Goal: Check status

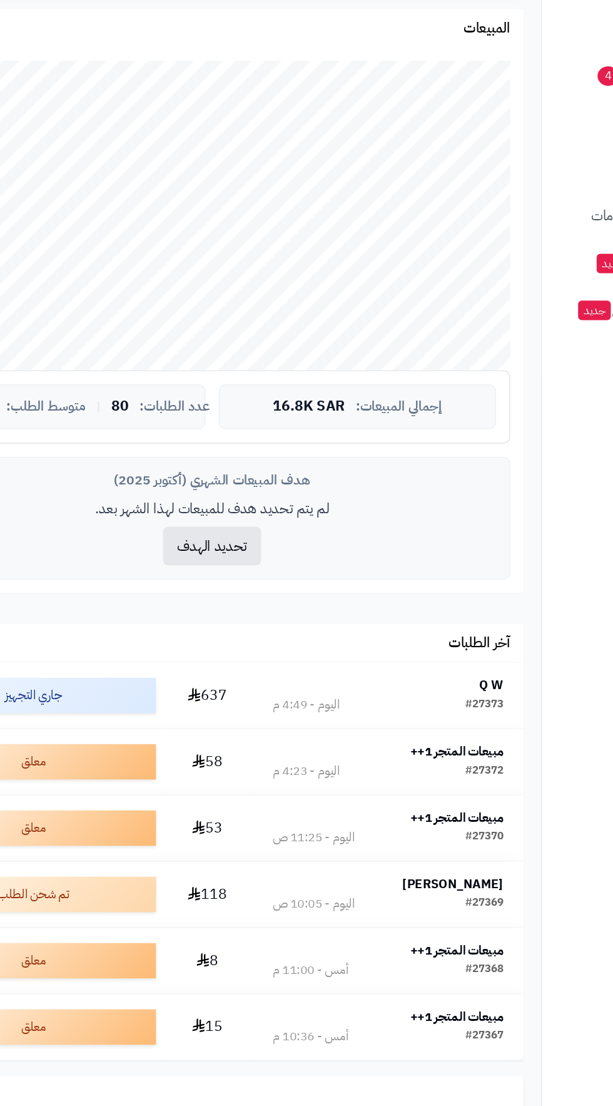
scroll to position [15, 0]
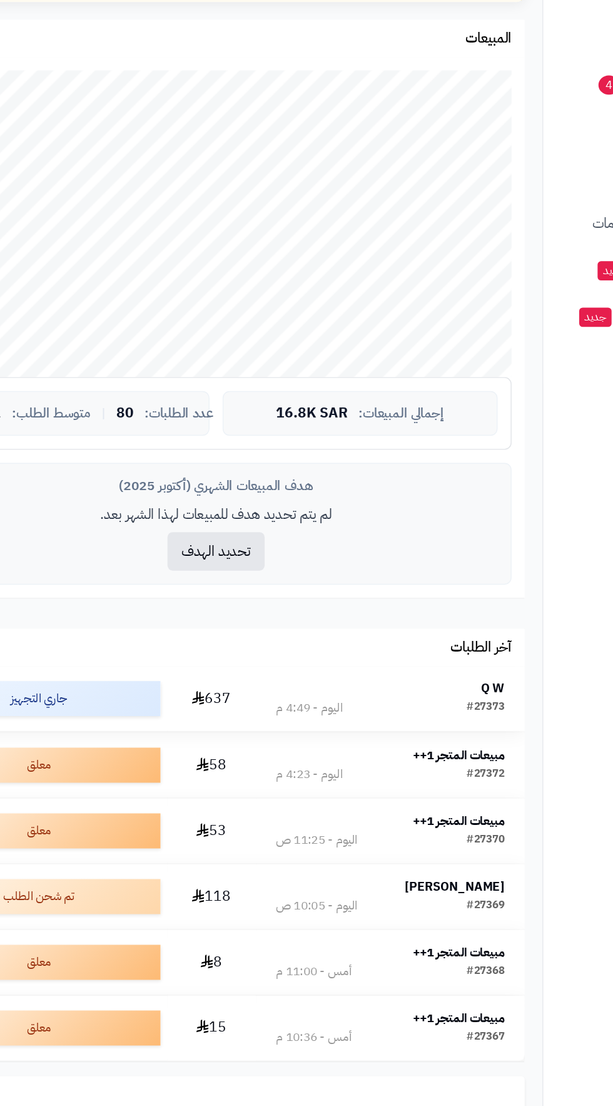
click at [417, 806] on div "Q W" at bounding box center [357, 808] width 163 height 13
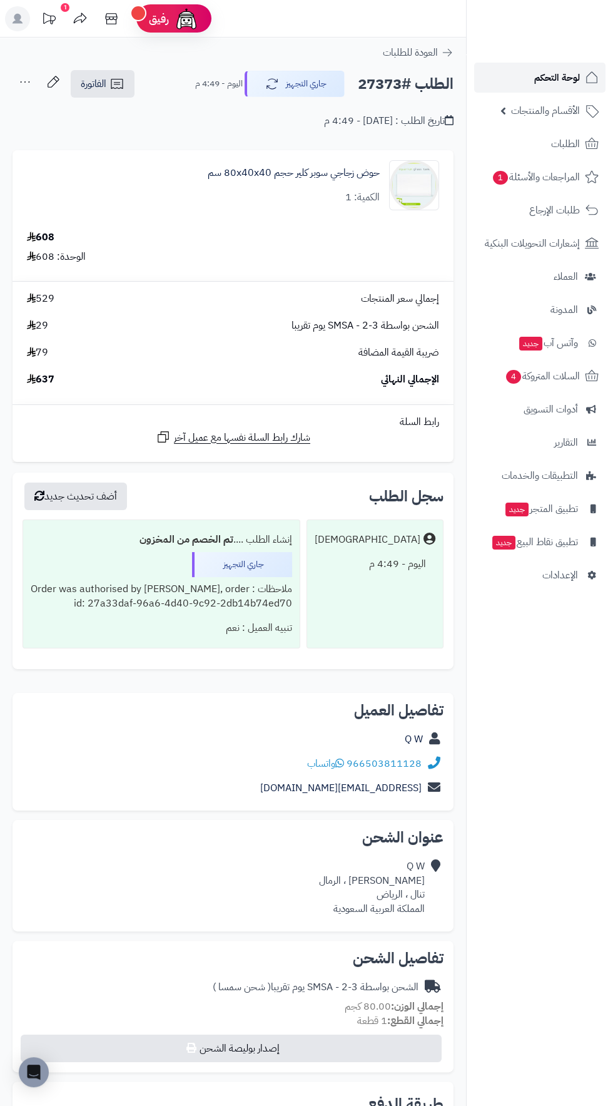
click at [551, 81] on span "لوحة التحكم" at bounding box center [557, 78] width 46 height 18
